Goal: Navigation & Orientation: Find specific page/section

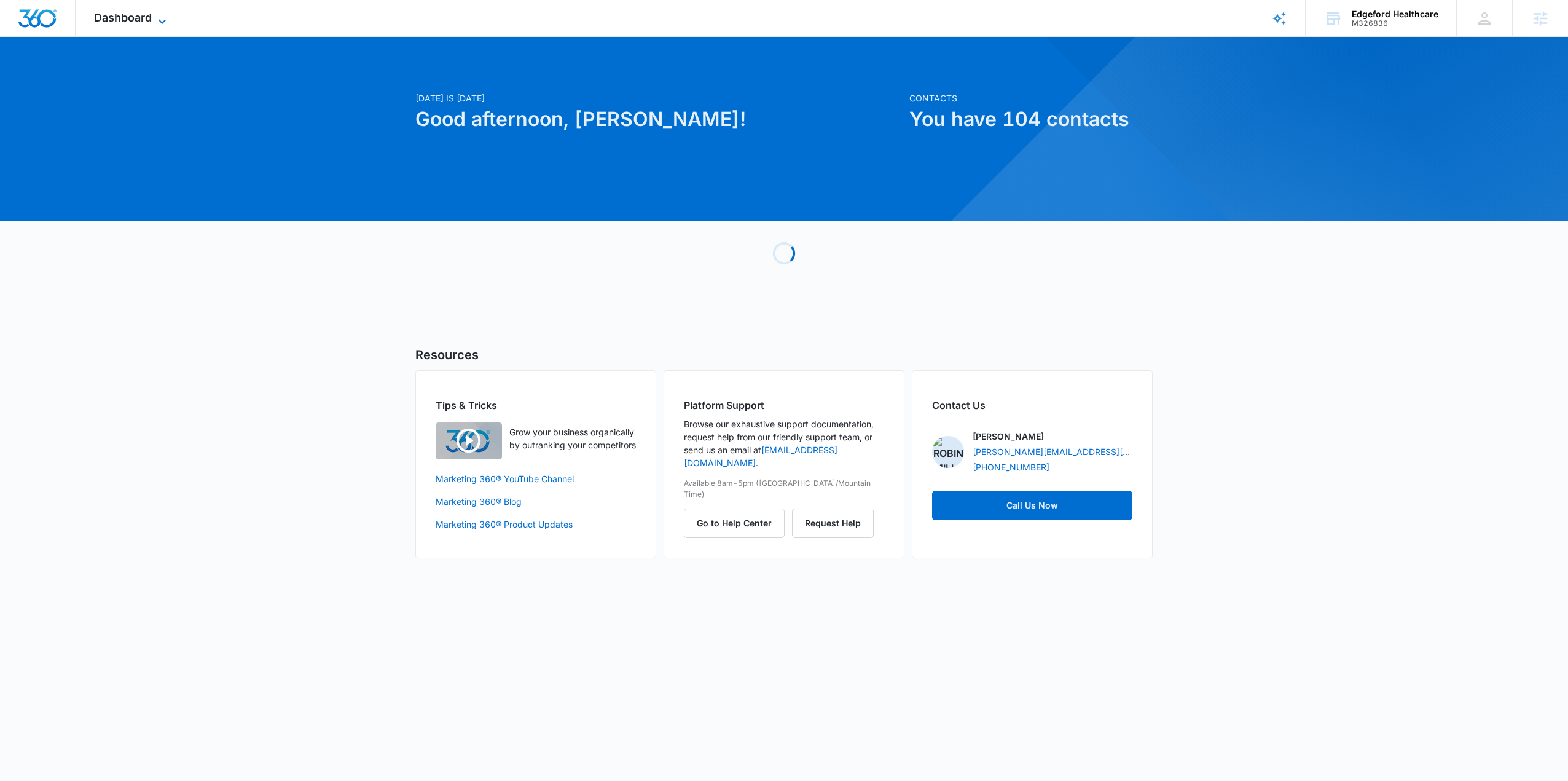
click at [111, 17] on span "Dashboard" at bounding box center [123, 17] width 58 height 13
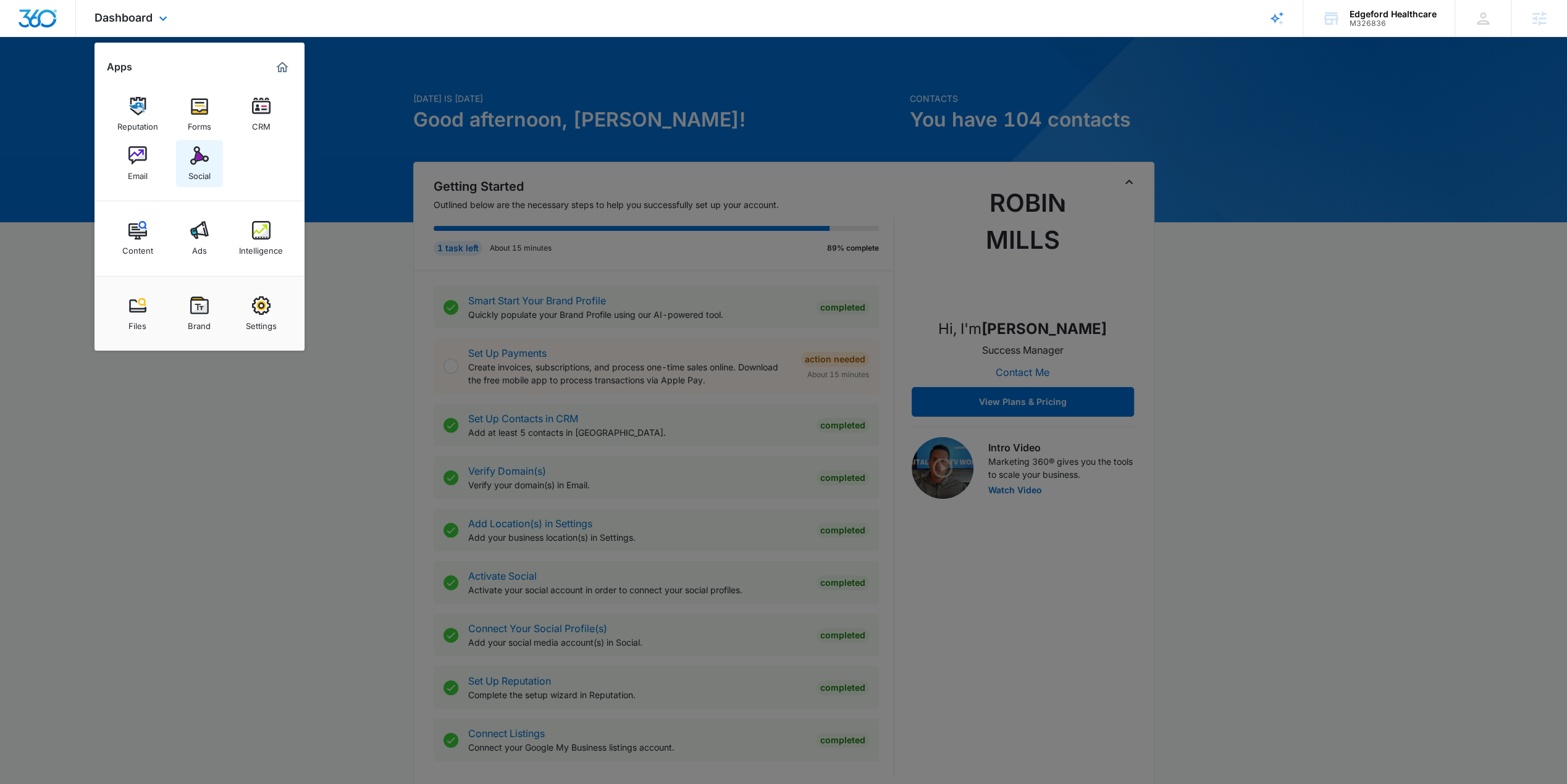
click at [195, 166] on div "Social" at bounding box center [199, 172] width 22 height 16
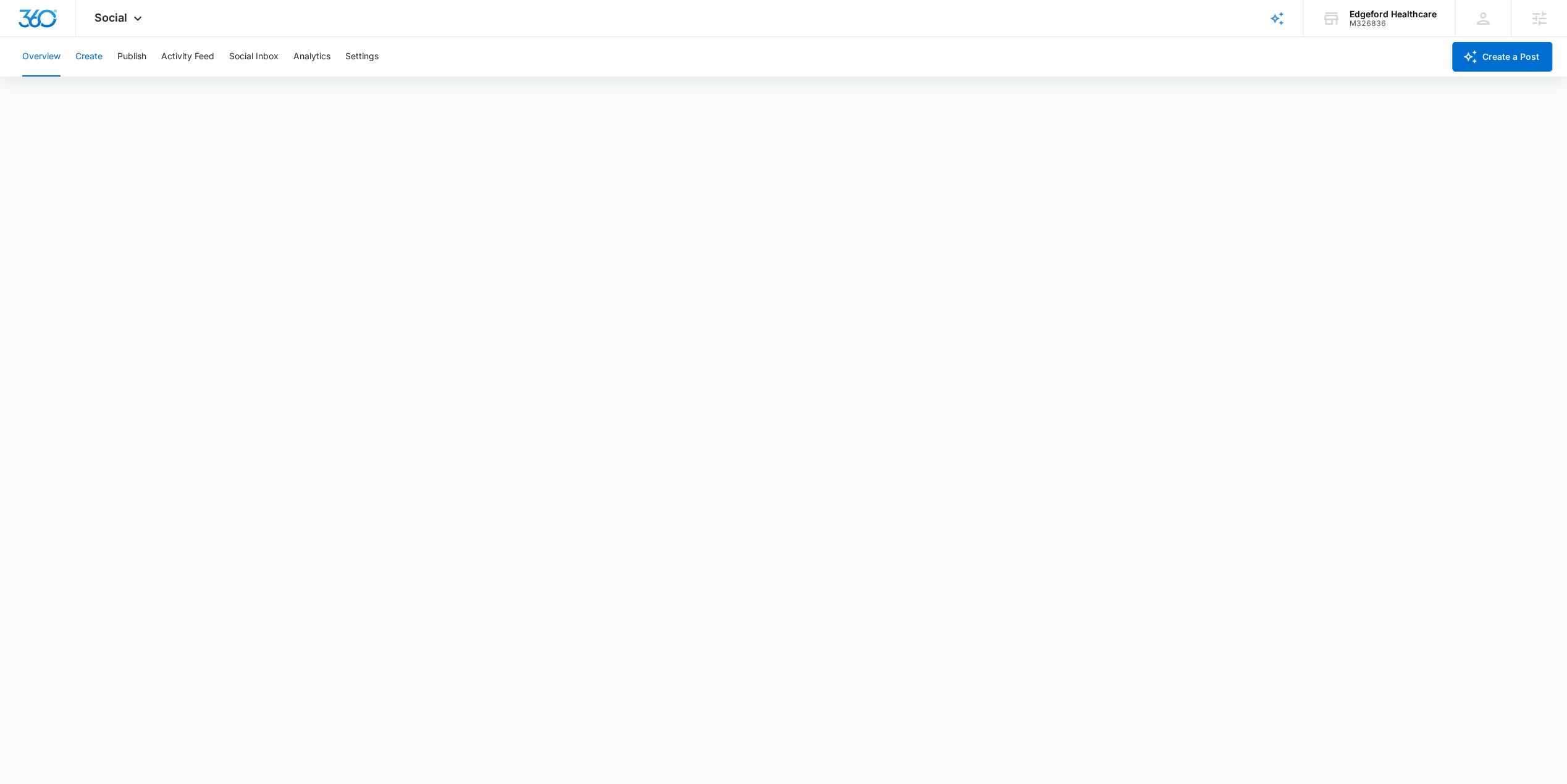
click at [99, 54] on button "Create" at bounding box center [89, 57] width 27 height 40
click at [123, 96] on button "Approvals" at bounding box center [121, 94] width 42 height 34
click at [84, 59] on button "Create" at bounding box center [89, 57] width 27 height 40
click at [125, 97] on button "Approvals" at bounding box center [121, 94] width 42 height 34
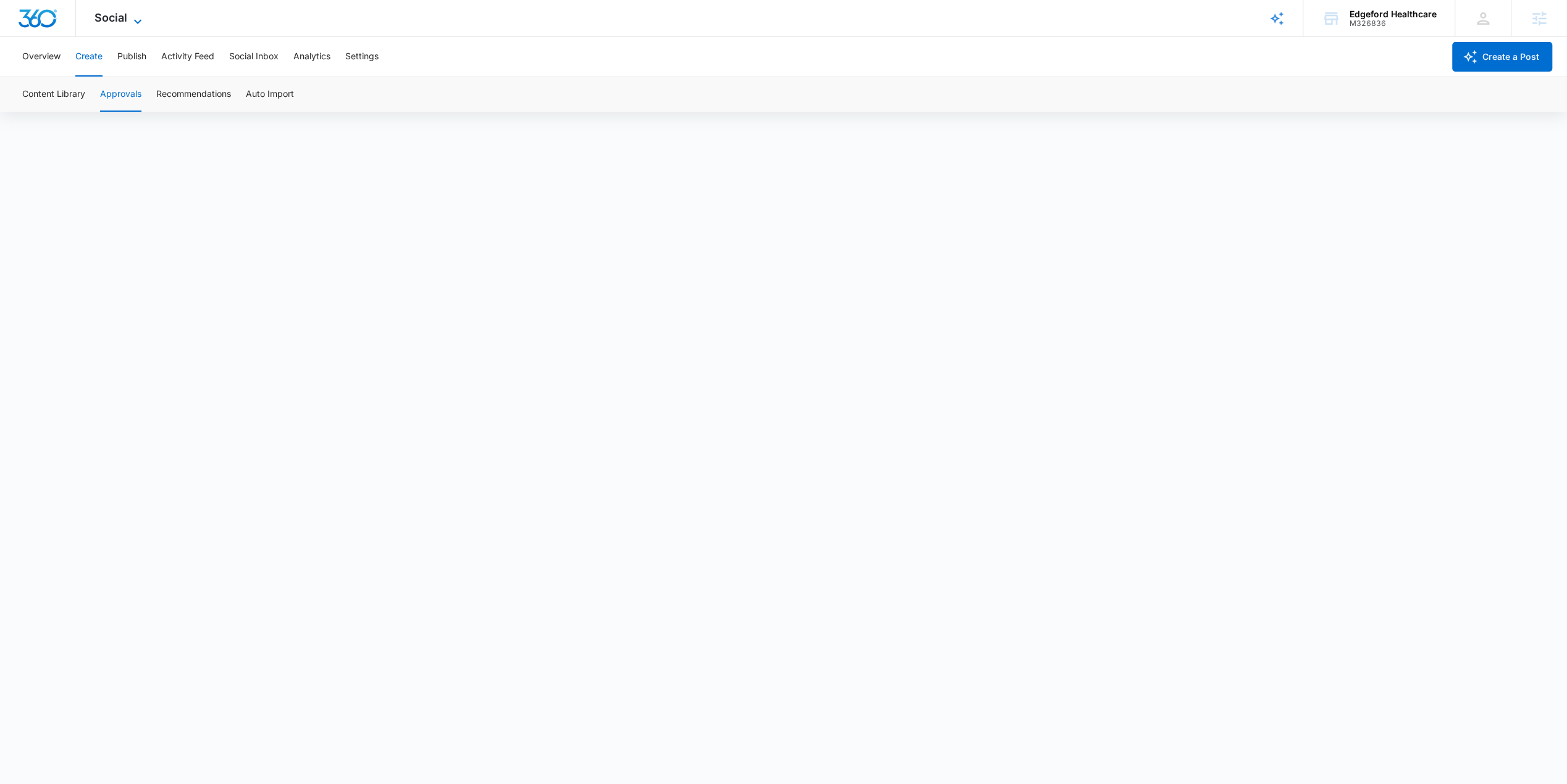
click at [131, 19] on icon at bounding box center [137, 21] width 15 height 15
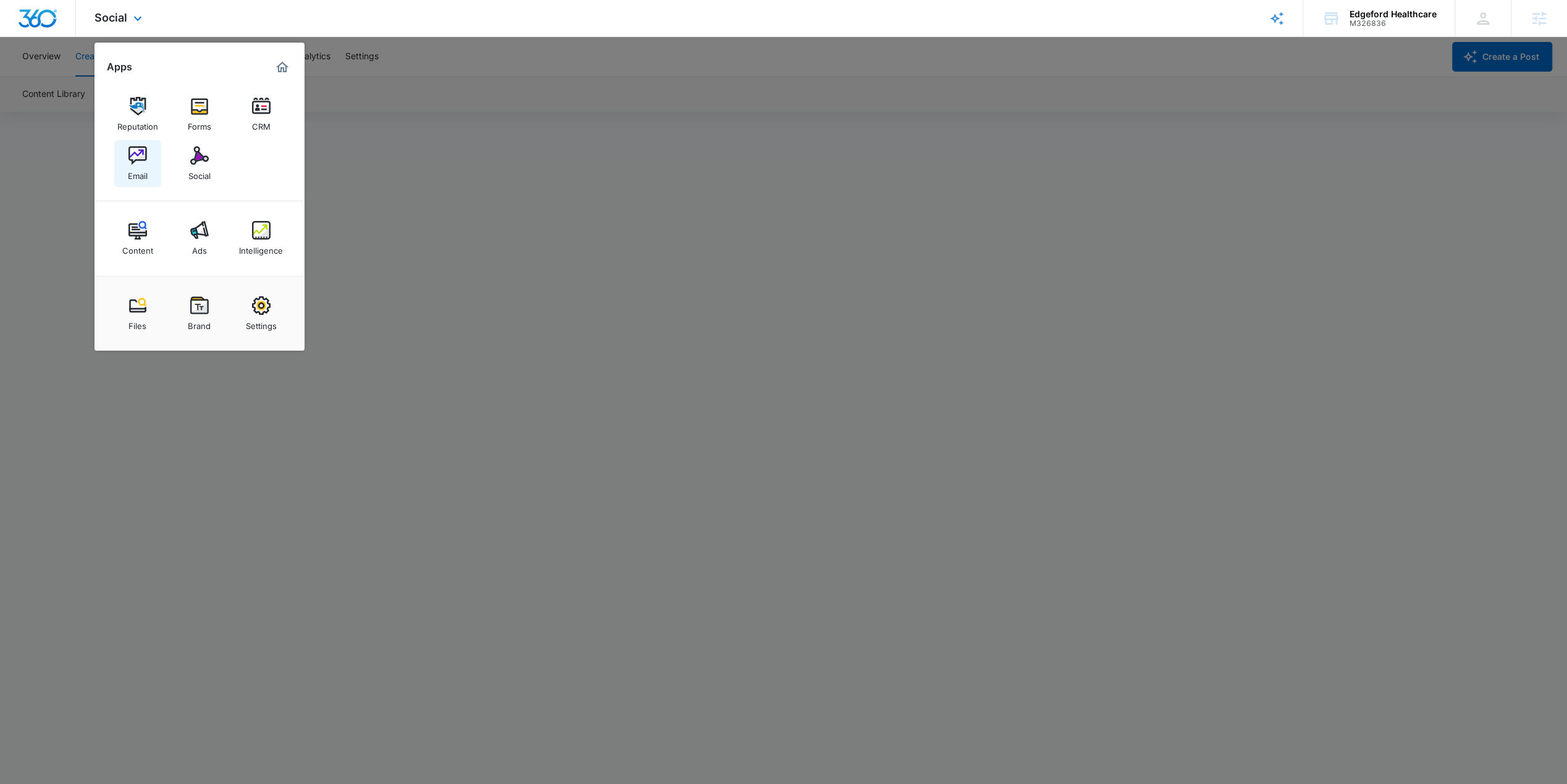
click at [139, 176] on div "Email" at bounding box center [137, 172] width 20 height 16
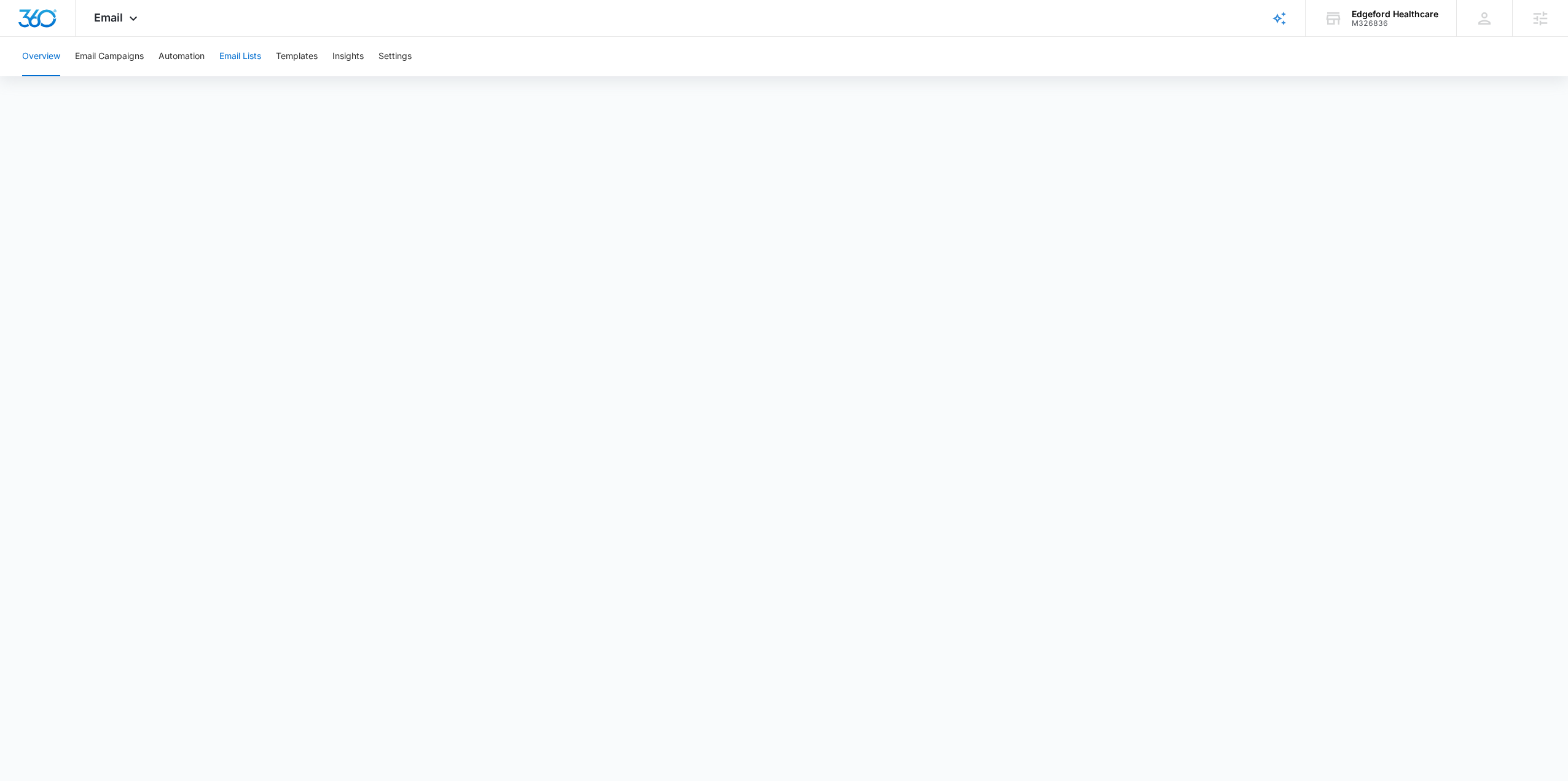
click at [247, 59] on button "Email Lists" at bounding box center [240, 57] width 42 height 39
click at [316, 66] on button "Templates" at bounding box center [297, 57] width 42 height 39
click at [93, 55] on button "Email Campaigns" at bounding box center [109, 57] width 69 height 39
